Goal: Information Seeking & Learning: Find specific fact

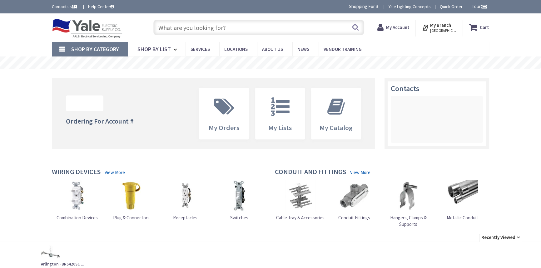
click at [176, 26] on input "text" at bounding box center [258, 28] width 211 height 16
type input "1"
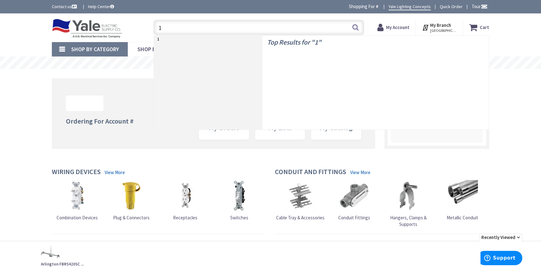
type input "[STREET_ADDRESS][PERSON_NAME]"
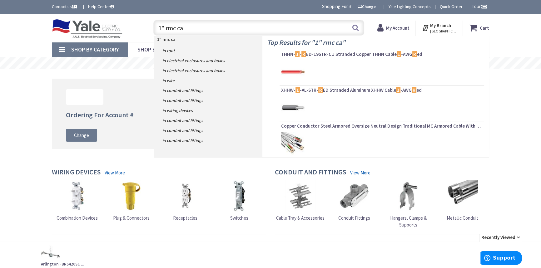
type input "1" rmc cap"
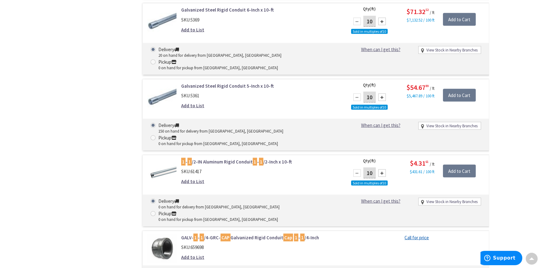
scroll to position [1471, 0]
